Goal: Task Accomplishment & Management: Manage account settings

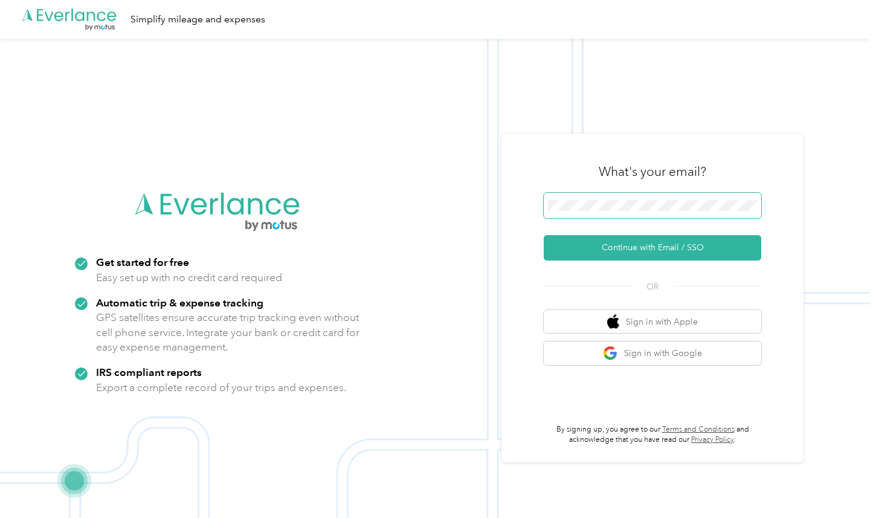
click at [610, 215] on span at bounding box center [653, 205] width 218 height 25
click at [621, 212] on span at bounding box center [653, 205] width 218 height 25
click at [645, 245] on button "Continue with Email / SSO" at bounding box center [653, 247] width 218 height 25
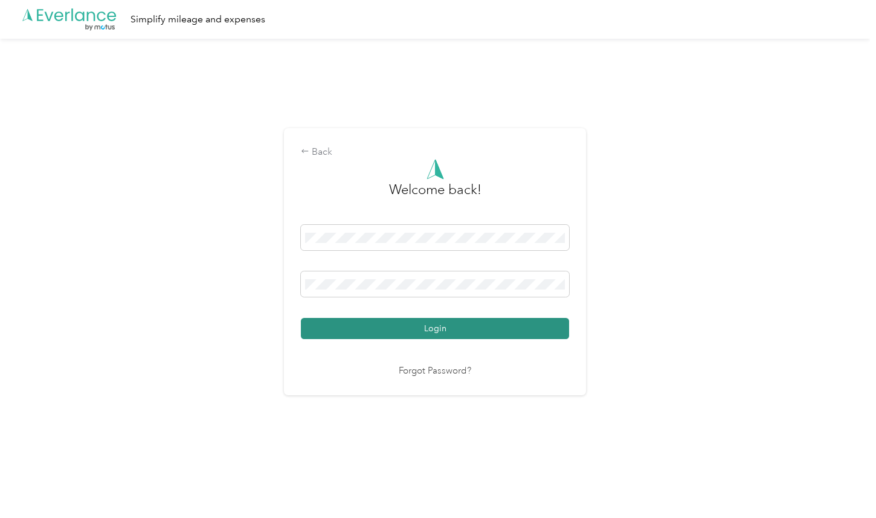
click at [470, 324] on button "Login" at bounding box center [435, 328] width 268 height 21
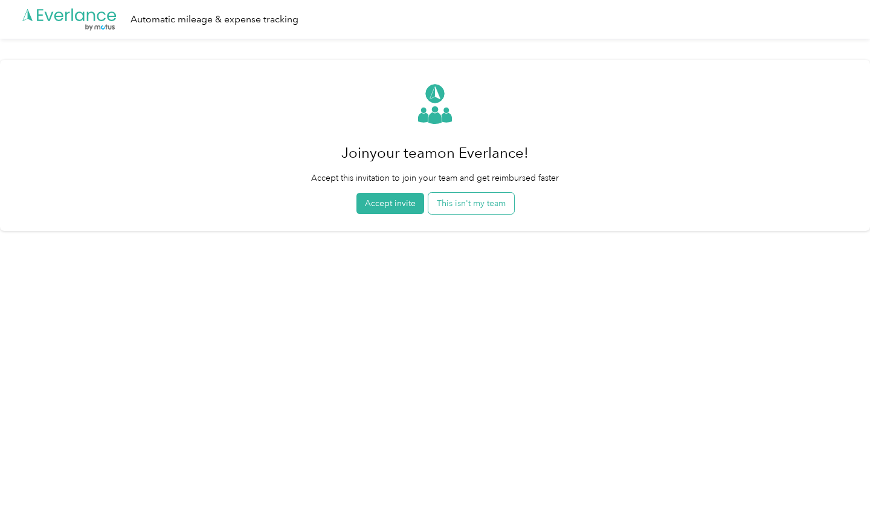
click at [482, 205] on button "This isn't my team" at bounding box center [471, 203] width 86 height 21
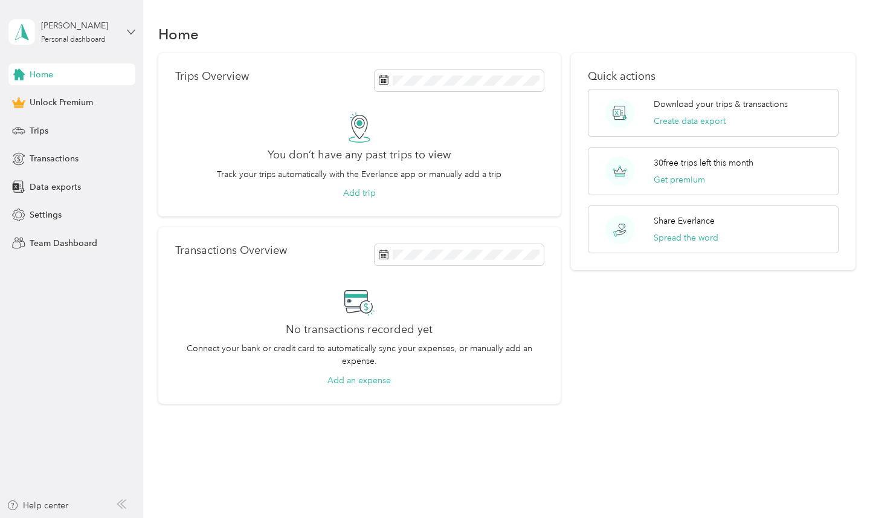
click at [132, 34] on icon at bounding box center [131, 32] width 8 height 8
click at [192, 69] on div "You’re signed in as [EMAIL_ADDRESS][DOMAIN_NAME] Log out" at bounding box center [135, 84] width 254 height 68
click at [60, 212] on div "Settings" at bounding box center [71, 215] width 127 height 22
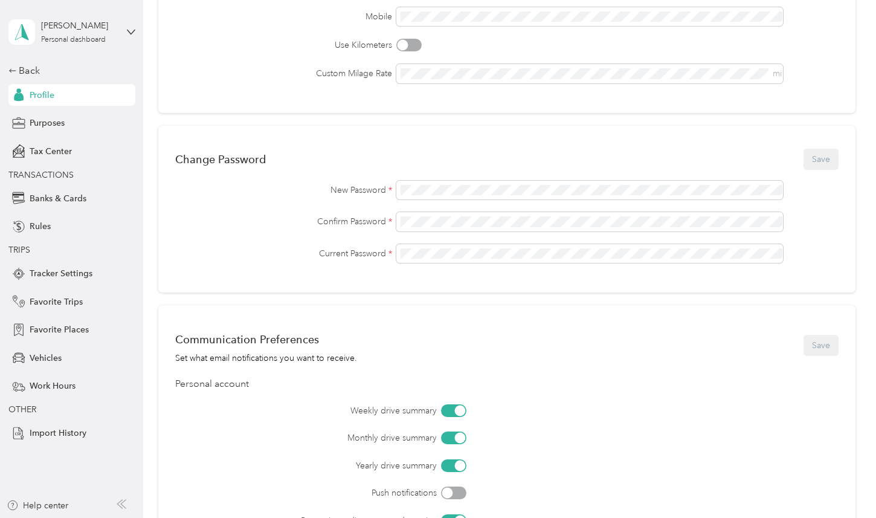
scroll to position [408, 0]
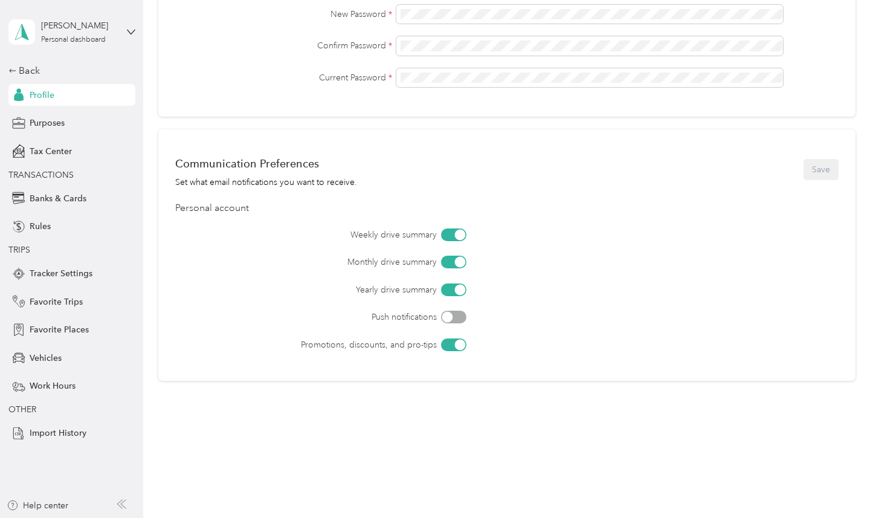
click at [56, 92] on div "Profile" at bounding box center [71, 95] width 127 height 22
click at [55, 199] on span "Banks & Cards" at bounding box center [58, 198] width 57 height 13
